Goal: Navigation & Orientation: Find specific page/section

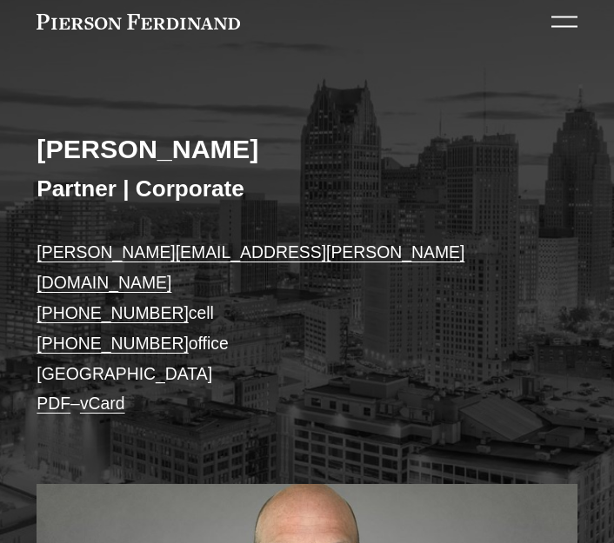
scroll to position [239, 0]
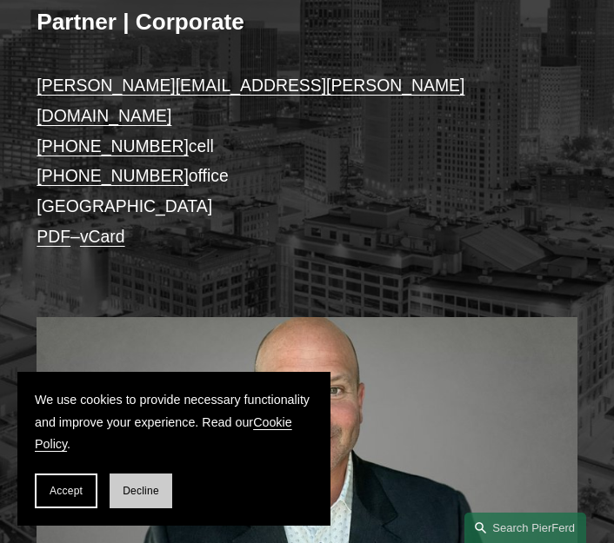
click at [132, 489] on span "Decline" at bounding box center [141, 491] width 37 height 12
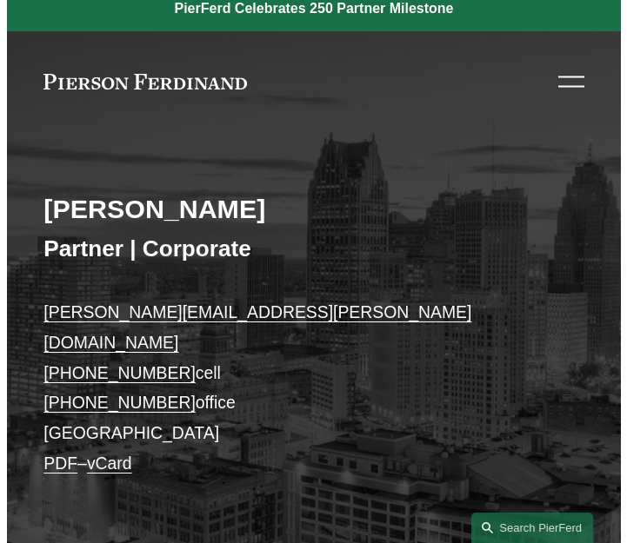
scroll to position [0, 0]
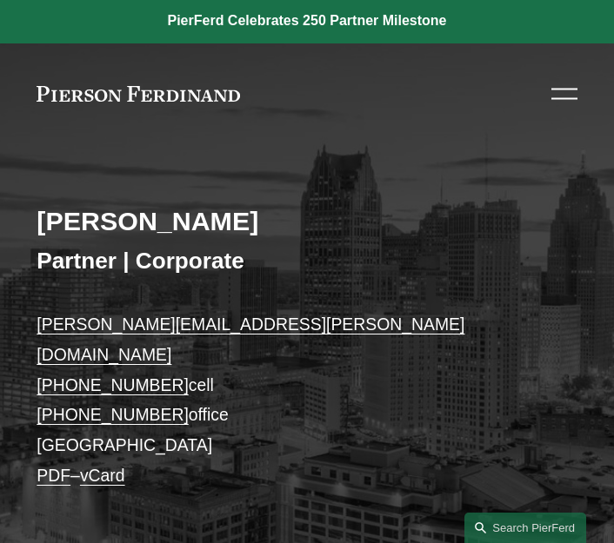
click at [553, 89] on div at bounding box center [564, 90] width 26 height 2
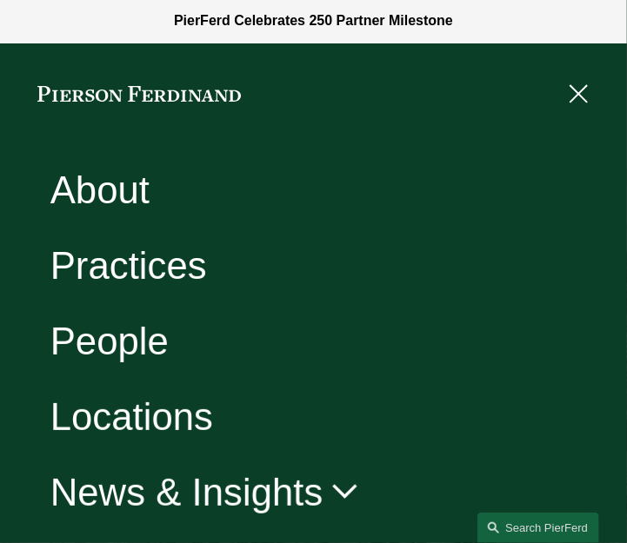
click at [145, 206] on link "About" at bounding box center [99, 189] width 99 height 38
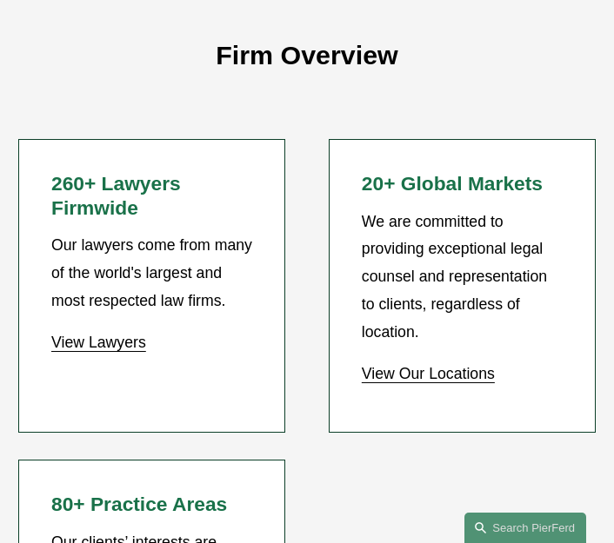
scroll to position [1986, 0]
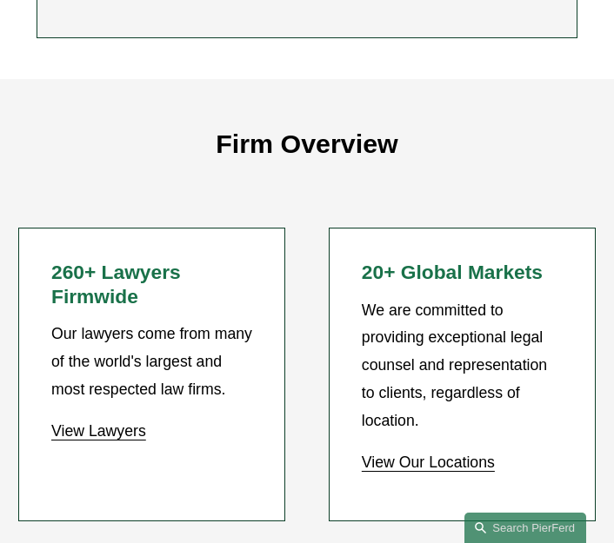
click at [127, 430] on link "View Lawyers" at bounding box center [98, 431] width 95 height 17
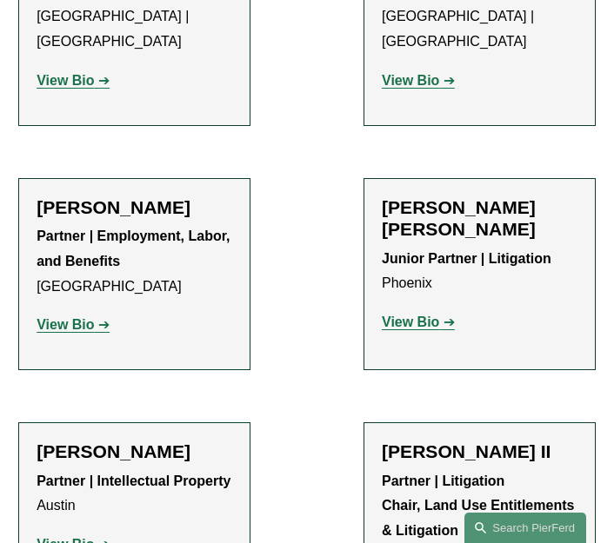
scroll to position [2348, 0]
